Goal: Task Accomplishment & Management: Use online tool/utility

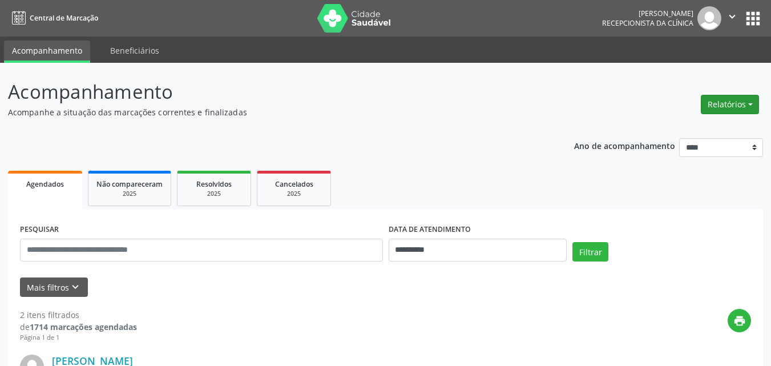
click at [723, 103] on button "Relatórios" at bounding box center [730, 104] width 58 height 19
click at [700, 127] on link "Agendamentos" at bounding box center [698, 129] width 123 height 16
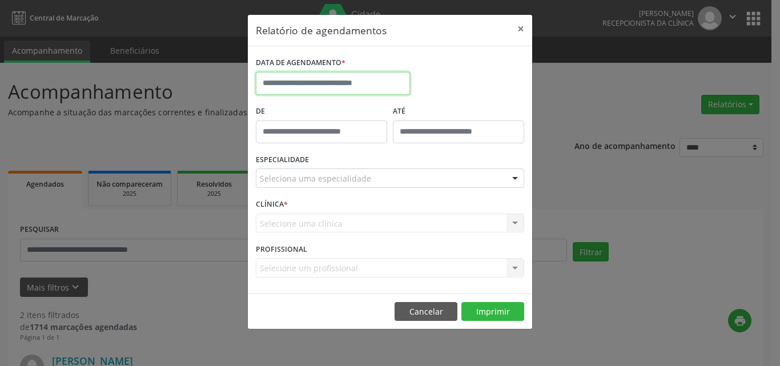
click at [285, 78] on input "text" at bounding box center [333, 83] width 154 height 23
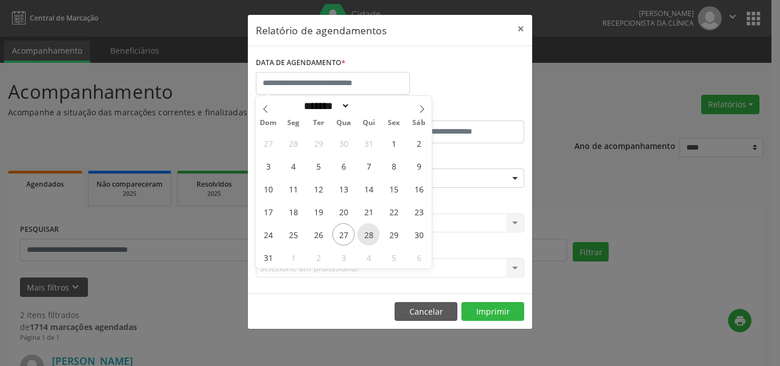
click at [369, 236] on span "28" at bounding box center [368, 234] width 22 height 22
type input "**********"
click at [373, 235] on span "28" at bounding box center [368, 234] width 22 height 22
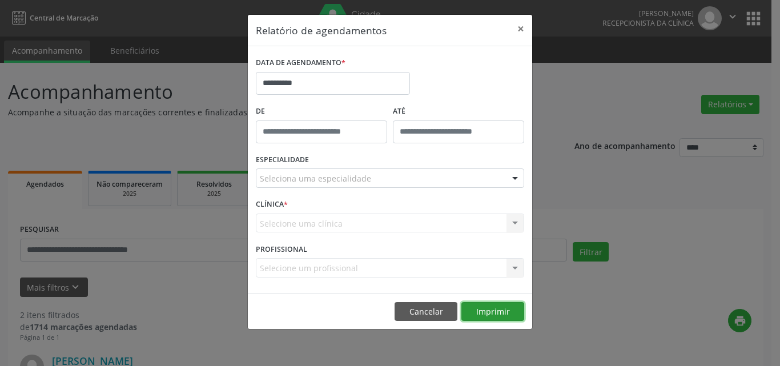
click at [506, 313] on button "Imprimir" at bounding box center [492, 311] width 63 height 19
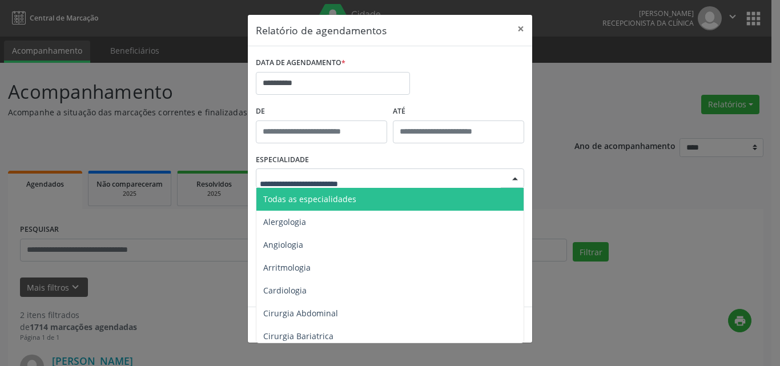
click at [292, 202] on span "Todas as especialidades" at bounding box center [309, 199] width 93 height 11
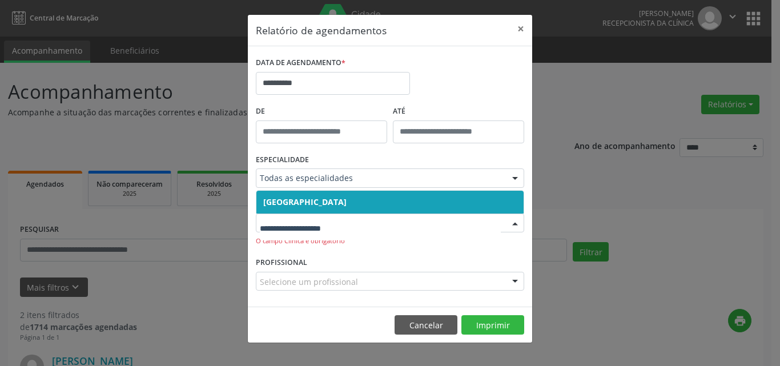
click at [305, 225] on input "text" at bounding box center [380, 228] width 241 height 23
click at [498, 325] on button "Imprimir" at bounding box center [492, 324] width 63 height 19
